Goal: Information Seeking & Learning: Find specific fact

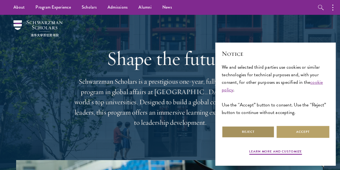
click at [263, 127] on button "Reject" at bounding box center [248, 131] width 53 height 12
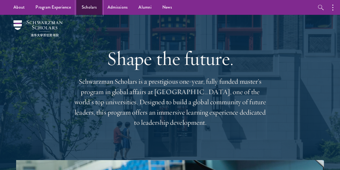
click at [88, 7] on link "Scholars" at bounding box center [89, 7] width 26 height 15
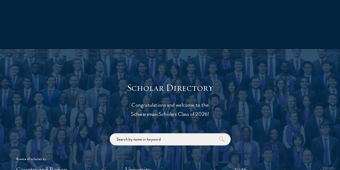
scroll to position [537, 0]
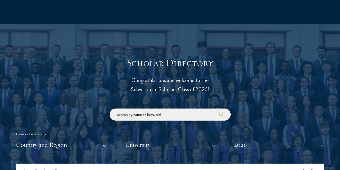
click at [159, 108] on input "search" at bounding box center [170, 114] width 121 height 12
type input "moses"
click button "submit" at bounding box center [0, 0] width 0 height 0
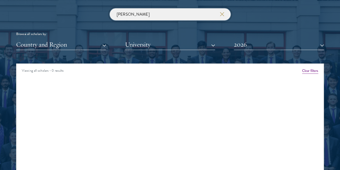
scroll to position [645, 0]
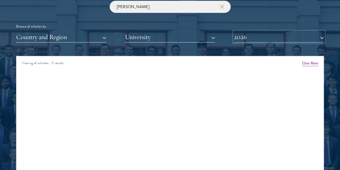
click at [249, 31] on button "2026" at bounding box center [279, 36] width 90 height 11
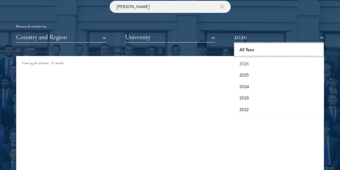
click at [248, 44] on button "All Years" at bounding box center [278, 49] width 87 height 11
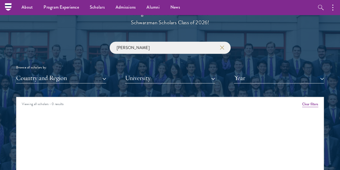
scroll to position [564, 0]
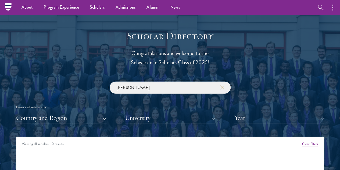
click at [158, 81] on input "moses" at bounding box center [170, 87] width 121 height 12
click button "submit" at bounding box center [0, 0] width 0 height 0
